Goal: Find specific page/section: Find specific page/section

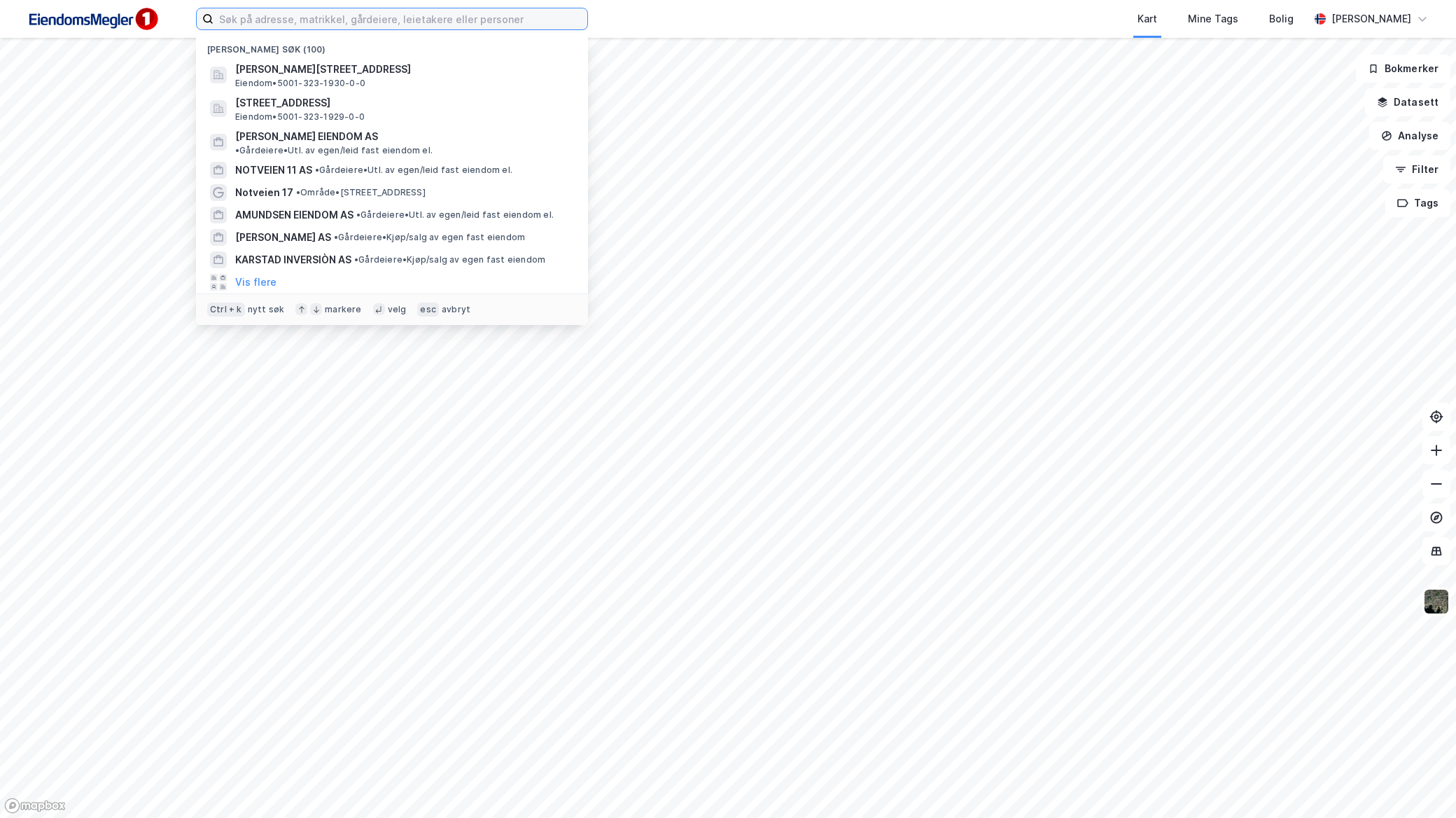
click at [508, 21] on input at bounding box center [401, 19] width 374 height 21
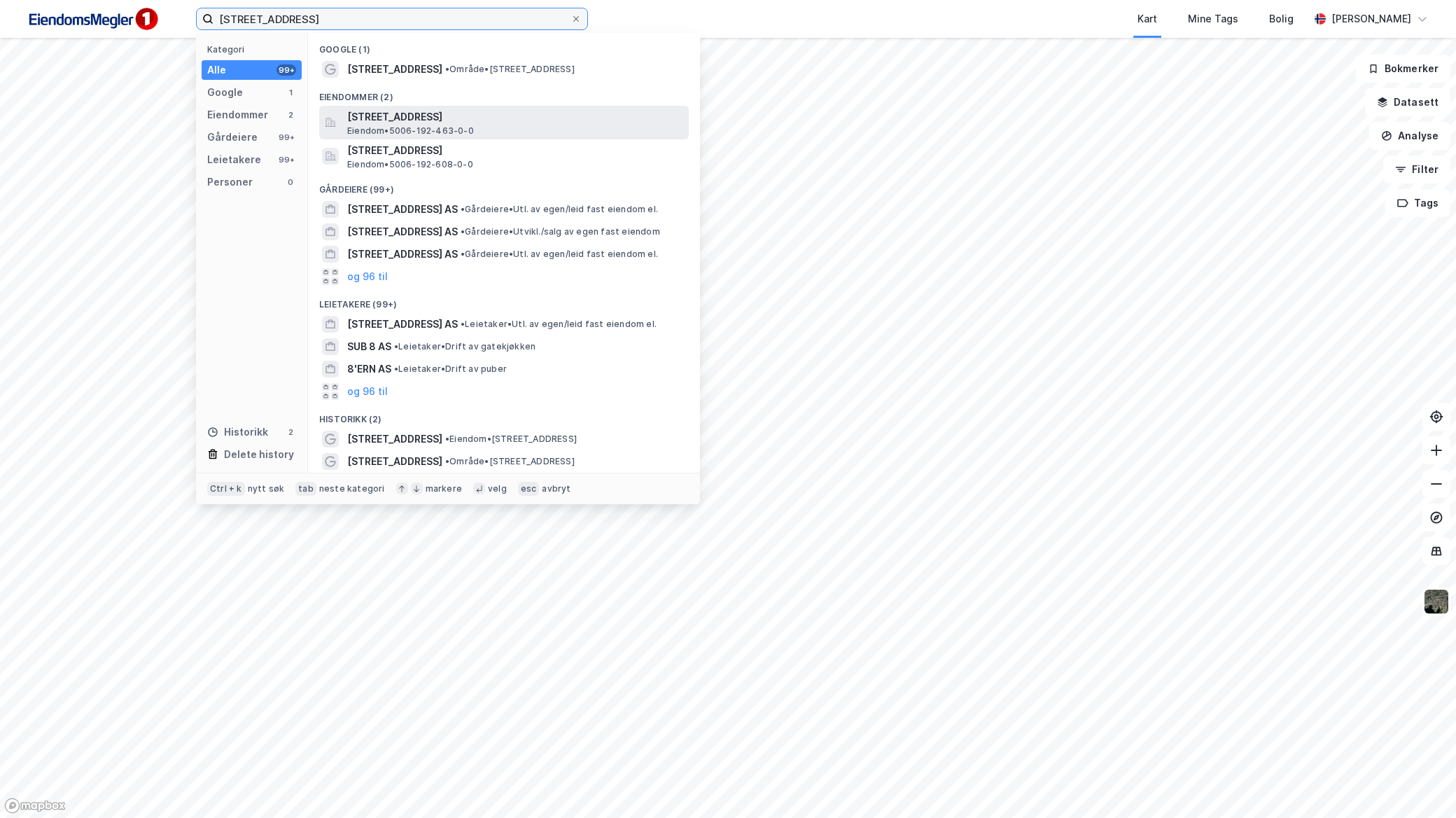
type input "[STREET_ADDRESS]"
click at [501, 115] on span "[STREET_ADDRESS]" at bounding box center [515, 117] width 336 height 17
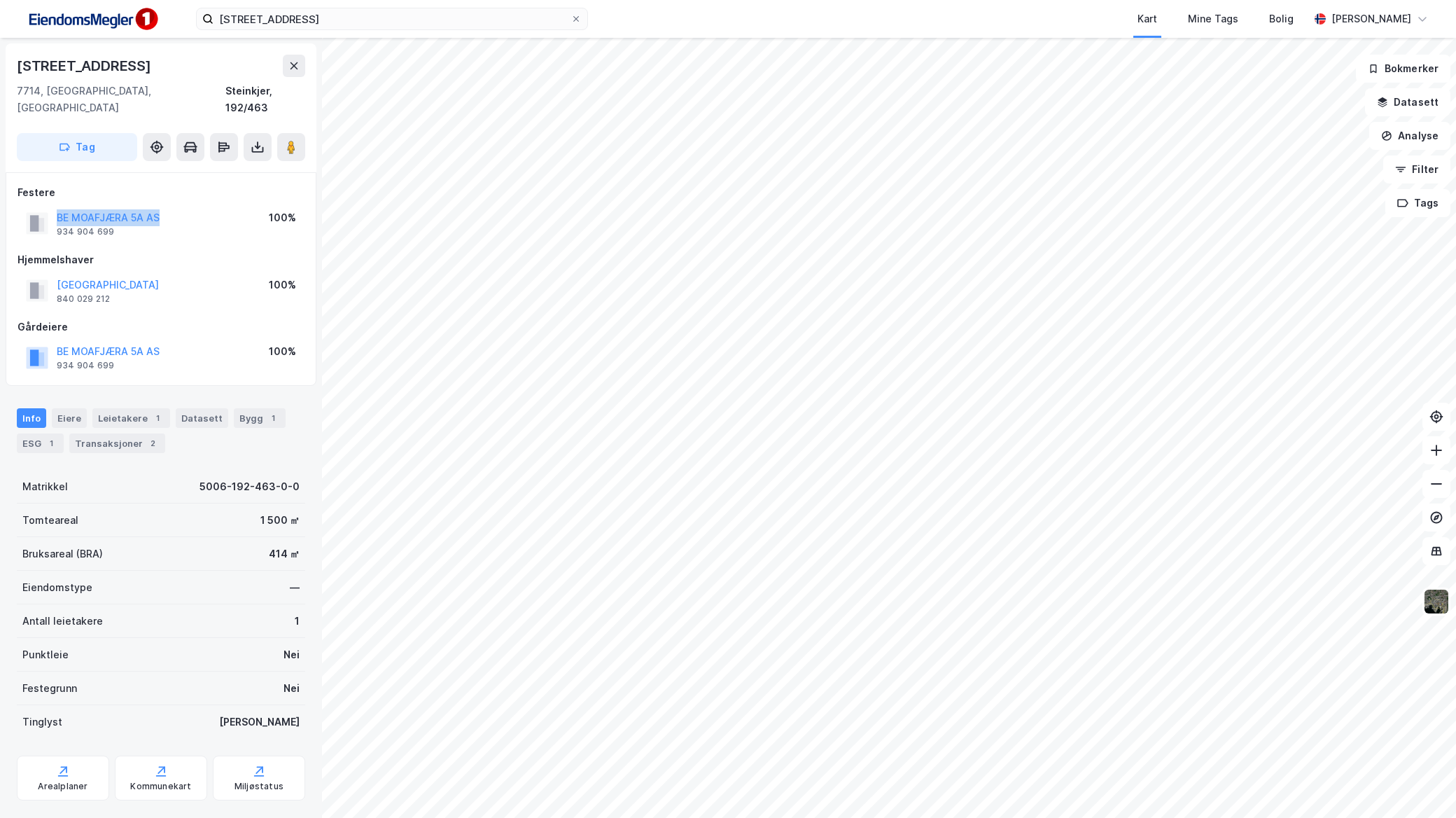
drag, startPoint x: 182, startPoint y: 199, endPoint x: 47, endPoint y: 196, distance: 135.0
click at [47, 207] on div "BE MOAFJÆRA 5A AS 934 904 699 100%" at bounding box center [161, 223] width 287 height 34
copy button "BE MOAFJÆRA 5A AS"
